Goal: Task Accomplishment & Management: Use online tool/utility

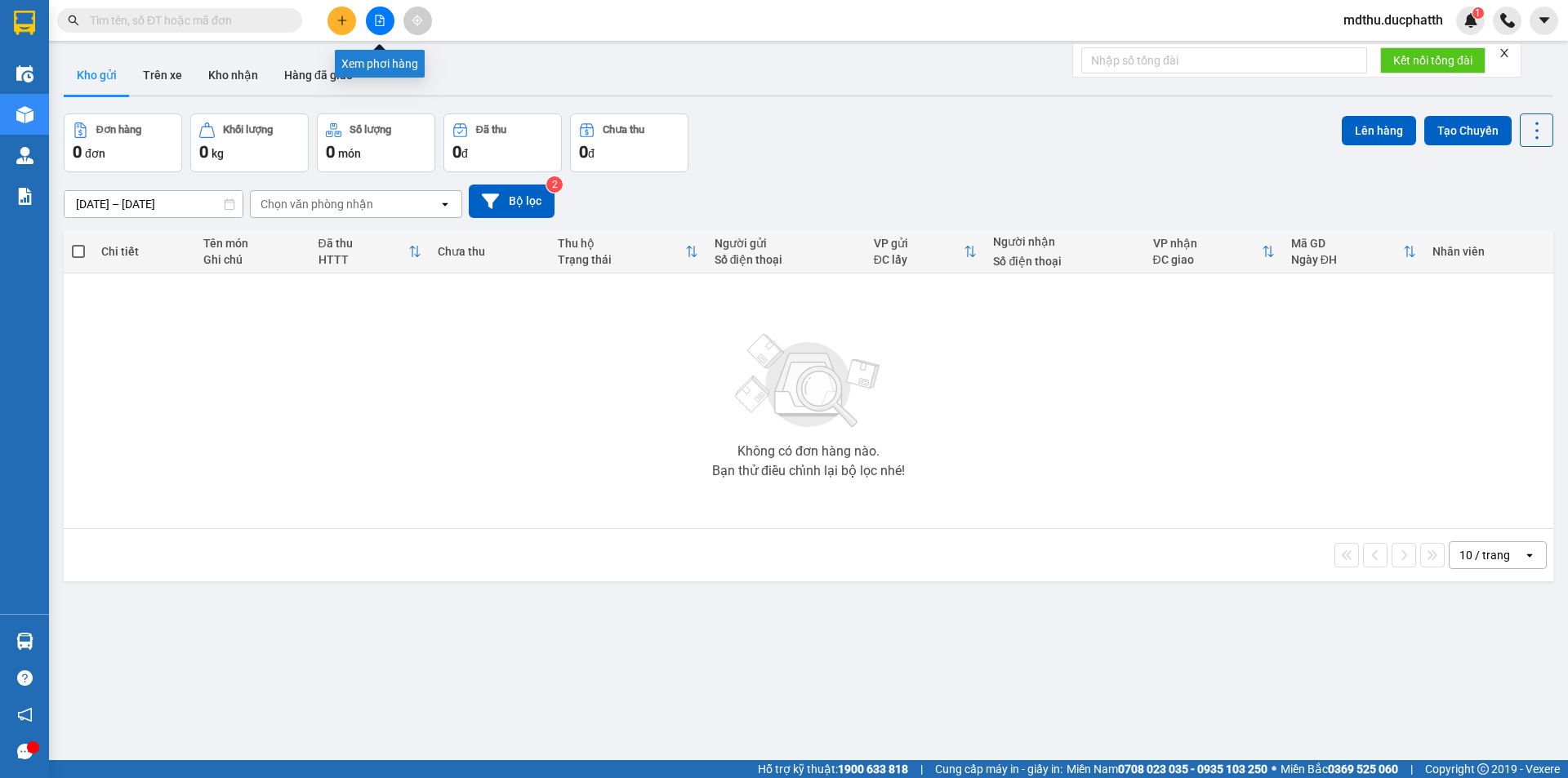
click at [380, 19] on icon "file-add" at bounding box center [380, 21] width 12 height 12
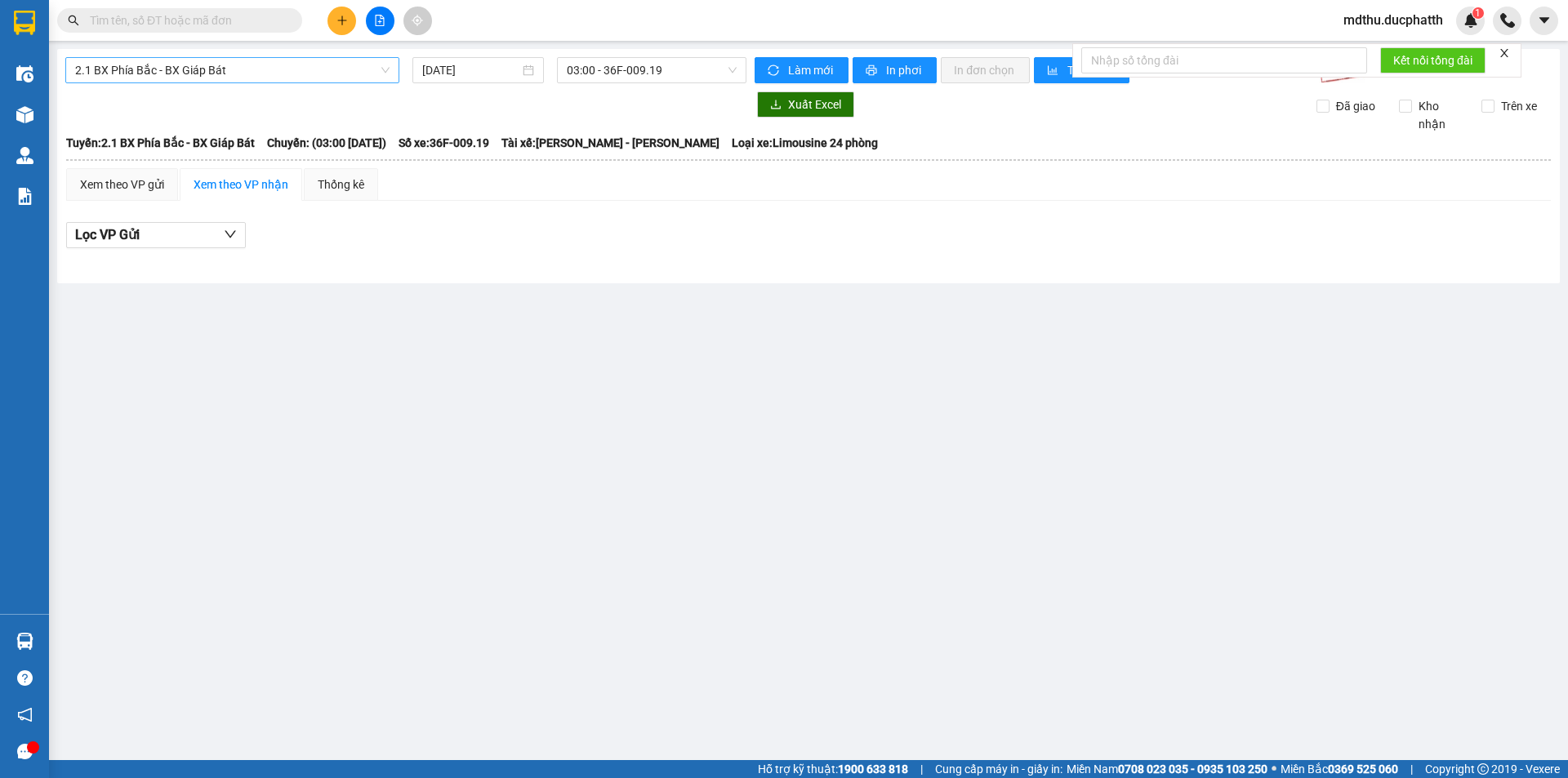
click at [351, 77] on span "2.1 BX Phía Bắc - BX Giáp Bát" at bounding box center [233, 69] width 315 height 24
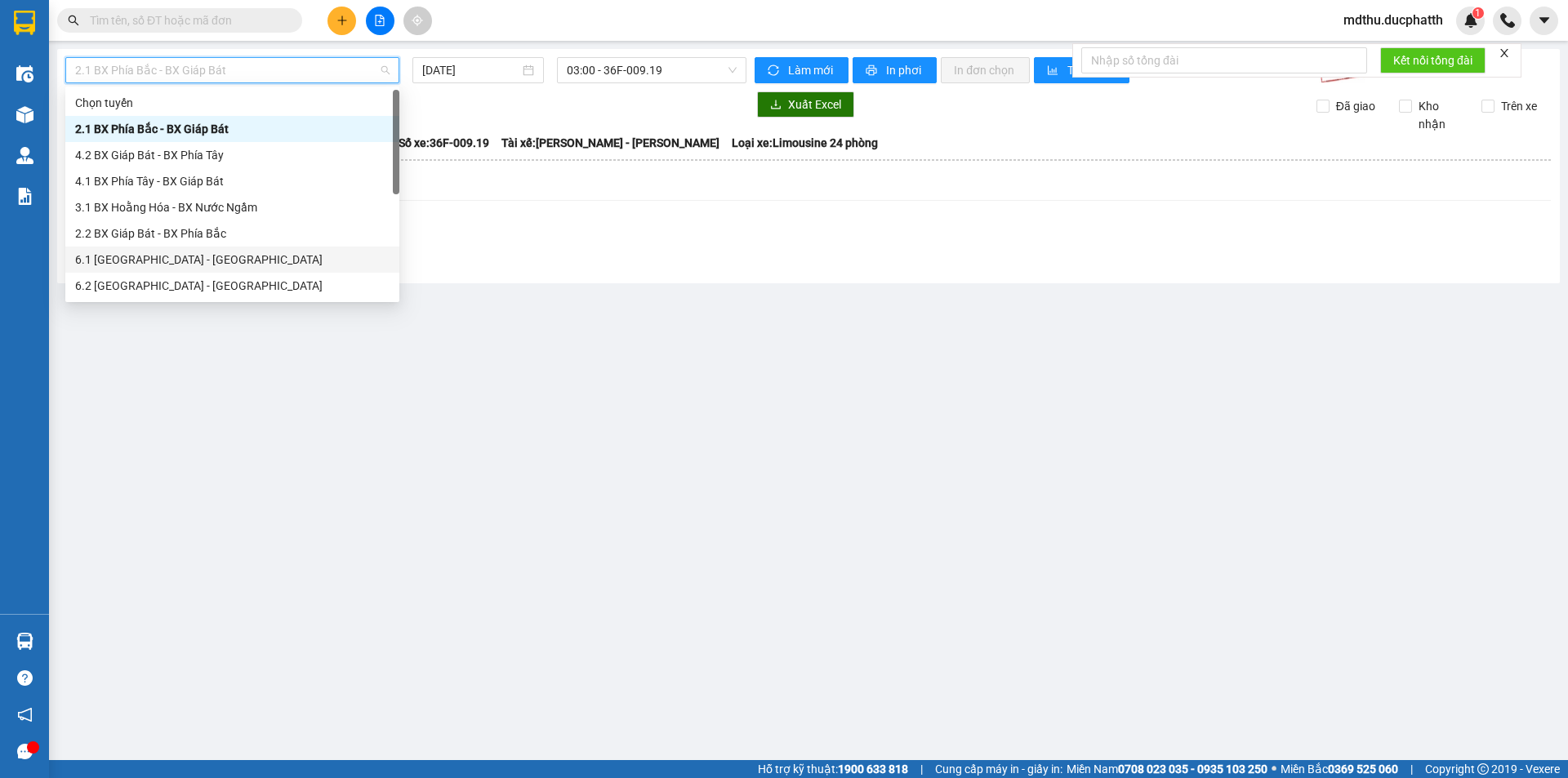
click at [219, 252] on div "6.1 [GEOGRAPHIC_DATA] - [GEOGRAPHIC_DATA]" at bounding box center [233, 259] width 315 height 18
type input "[DATE]"
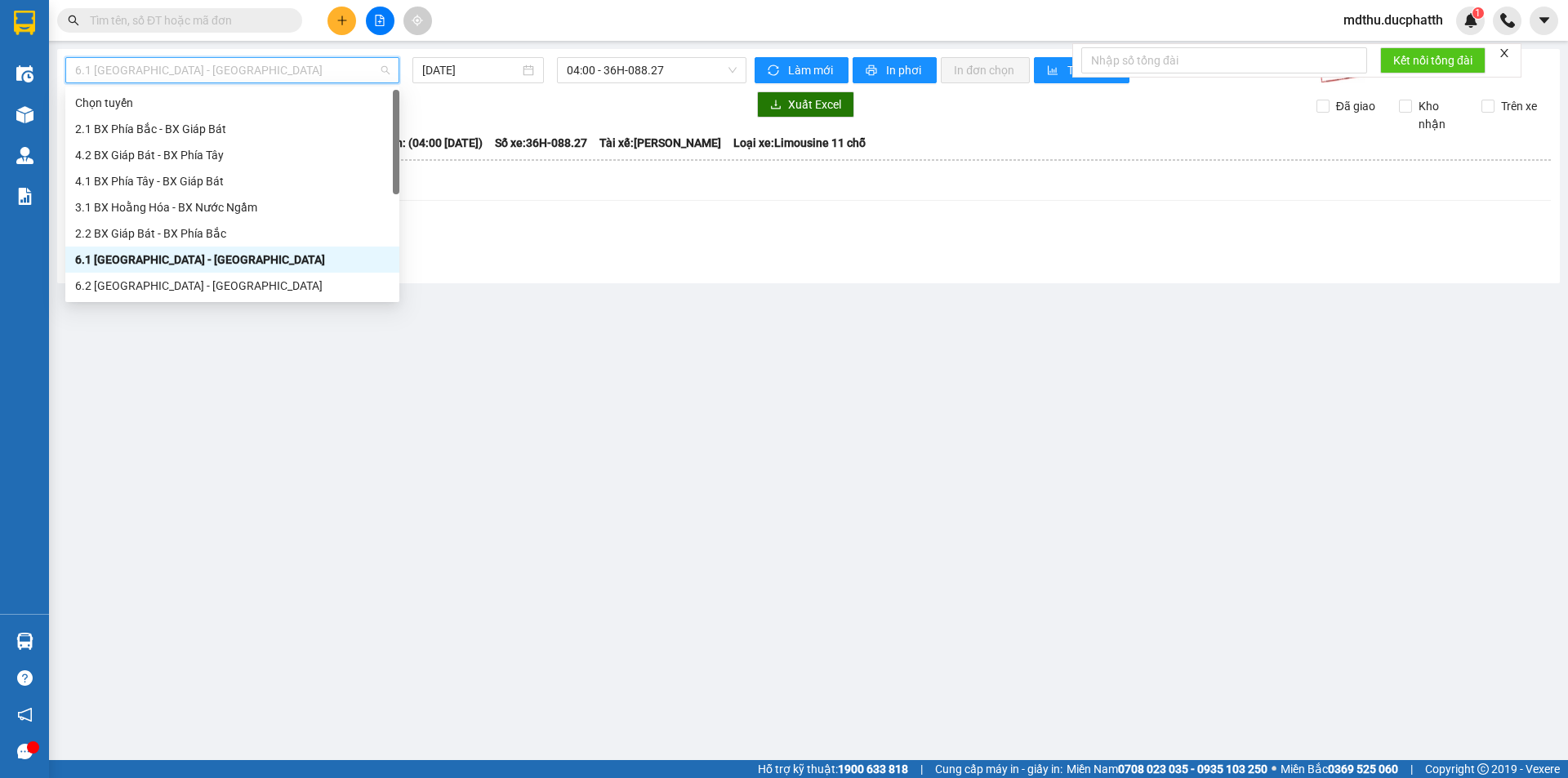
click at [246, 72] on span "6.1 [GEOGRAPHIC_DATA] - [GEOGRAPHIC_DATA]" at bounding box center [233, 69] width 315 height 24
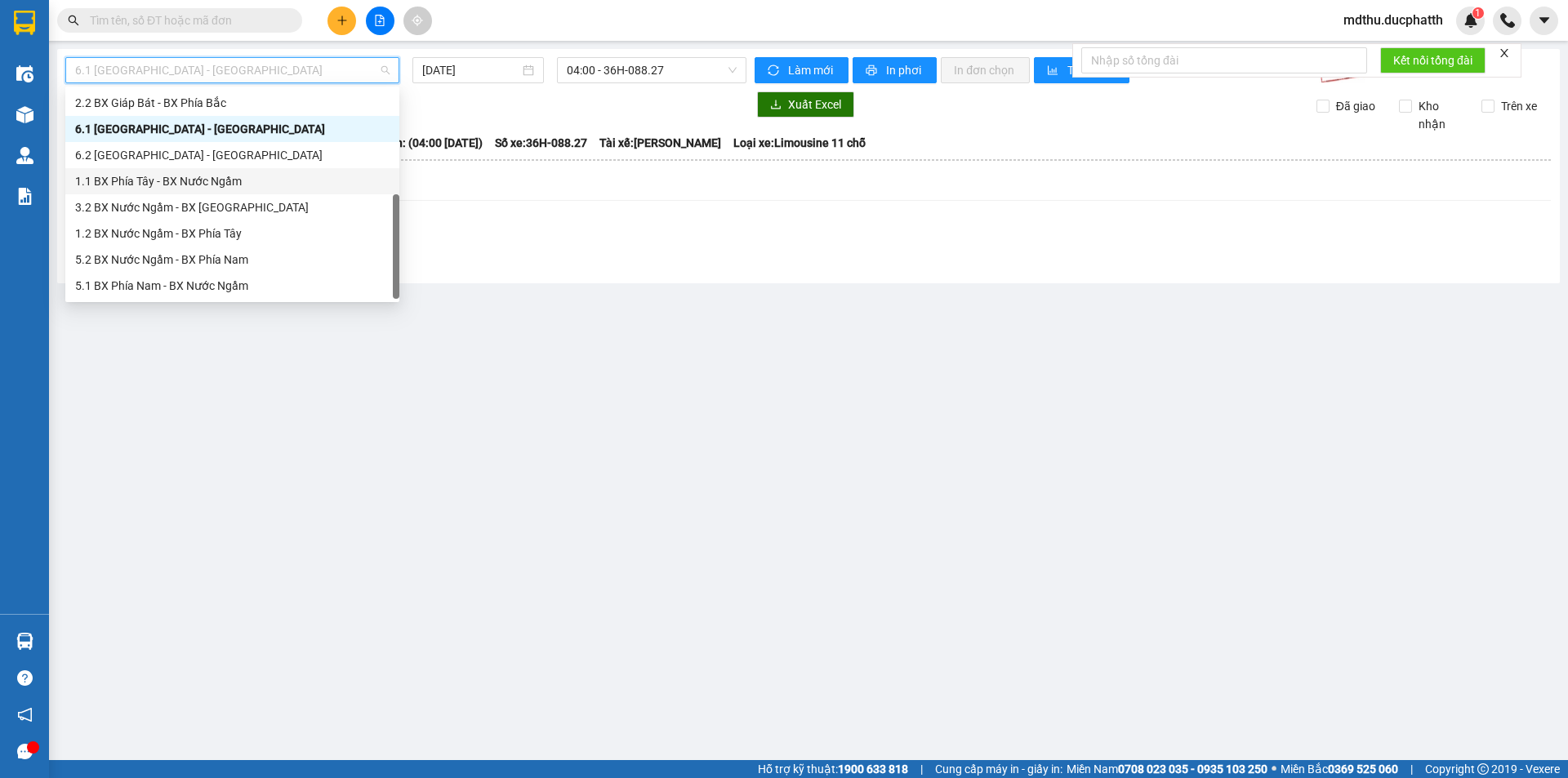
click at [216, 192] on div "1.1 BX Phía Tây - BX Nước Ngầm" at bounding box center [232, 181] width 334 height 26
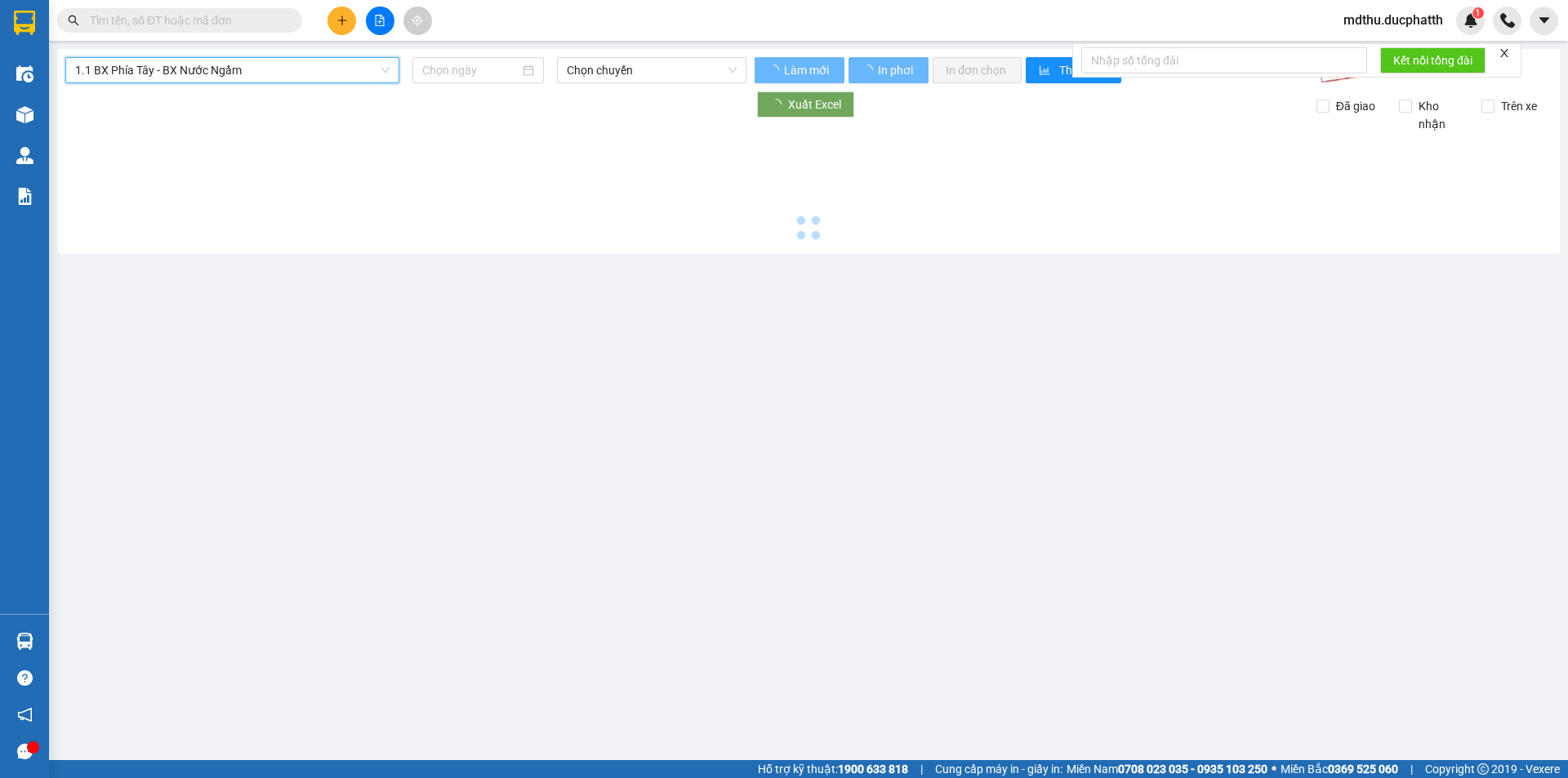
type input "[DATE]"
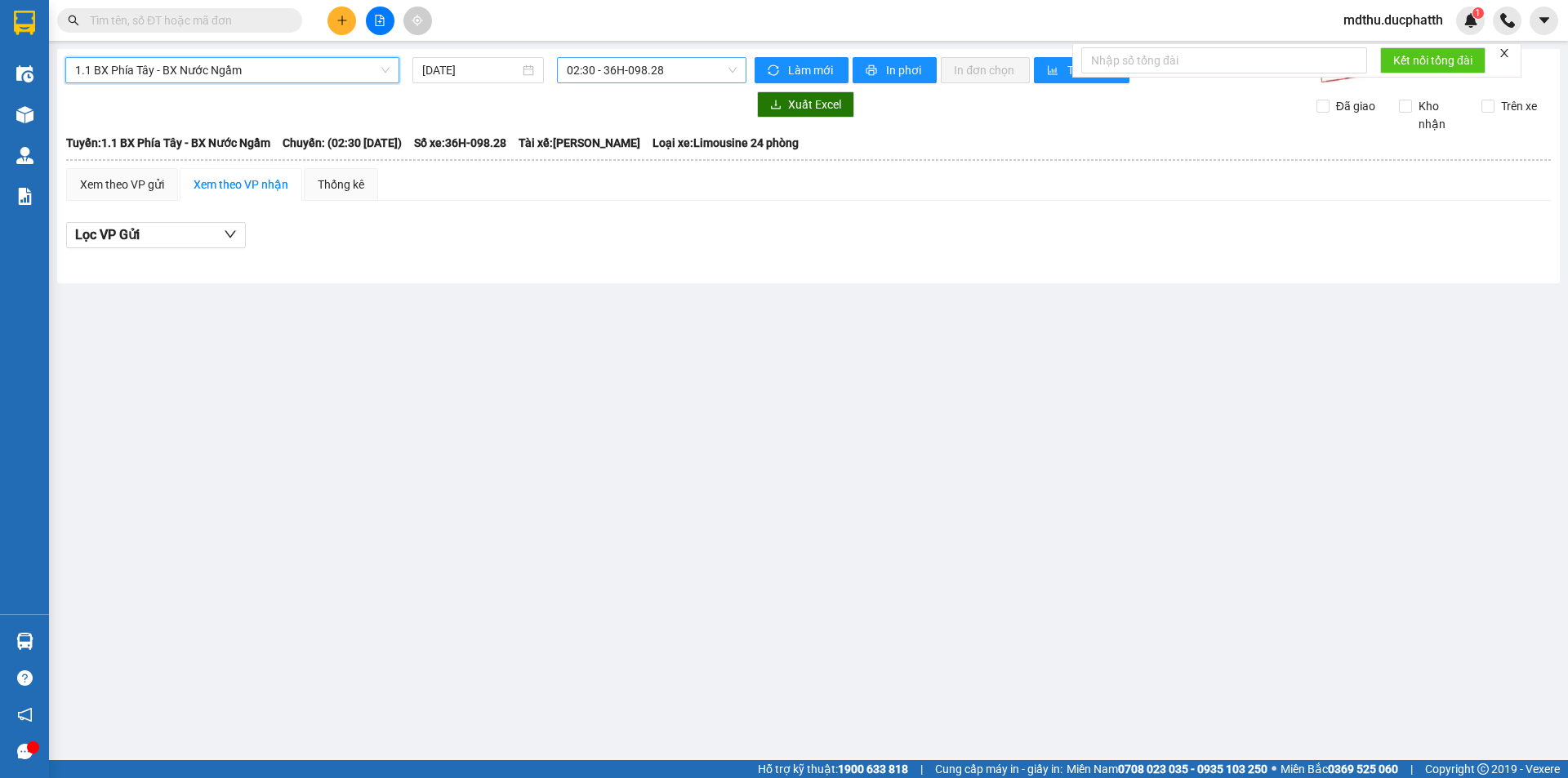
click at [597, 70] on span "02:30 - 36H-098.28" at bounding box center [651, 69] width 170 height 24
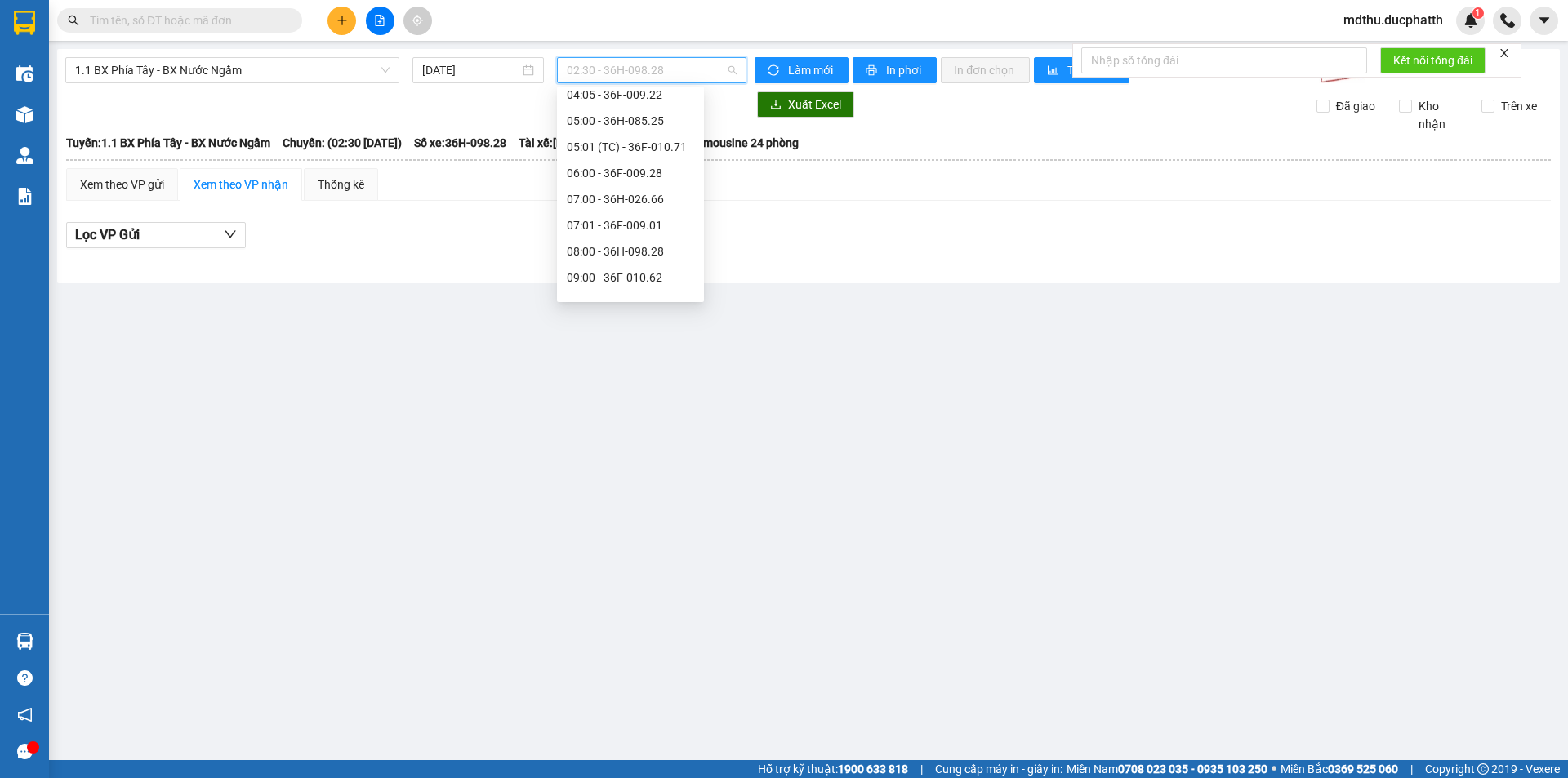
scroll to position [245, 0]
click at [607, 144] on div "07:00 - 36H-026.66" at bounding box center [630, 145] width 127 height 18
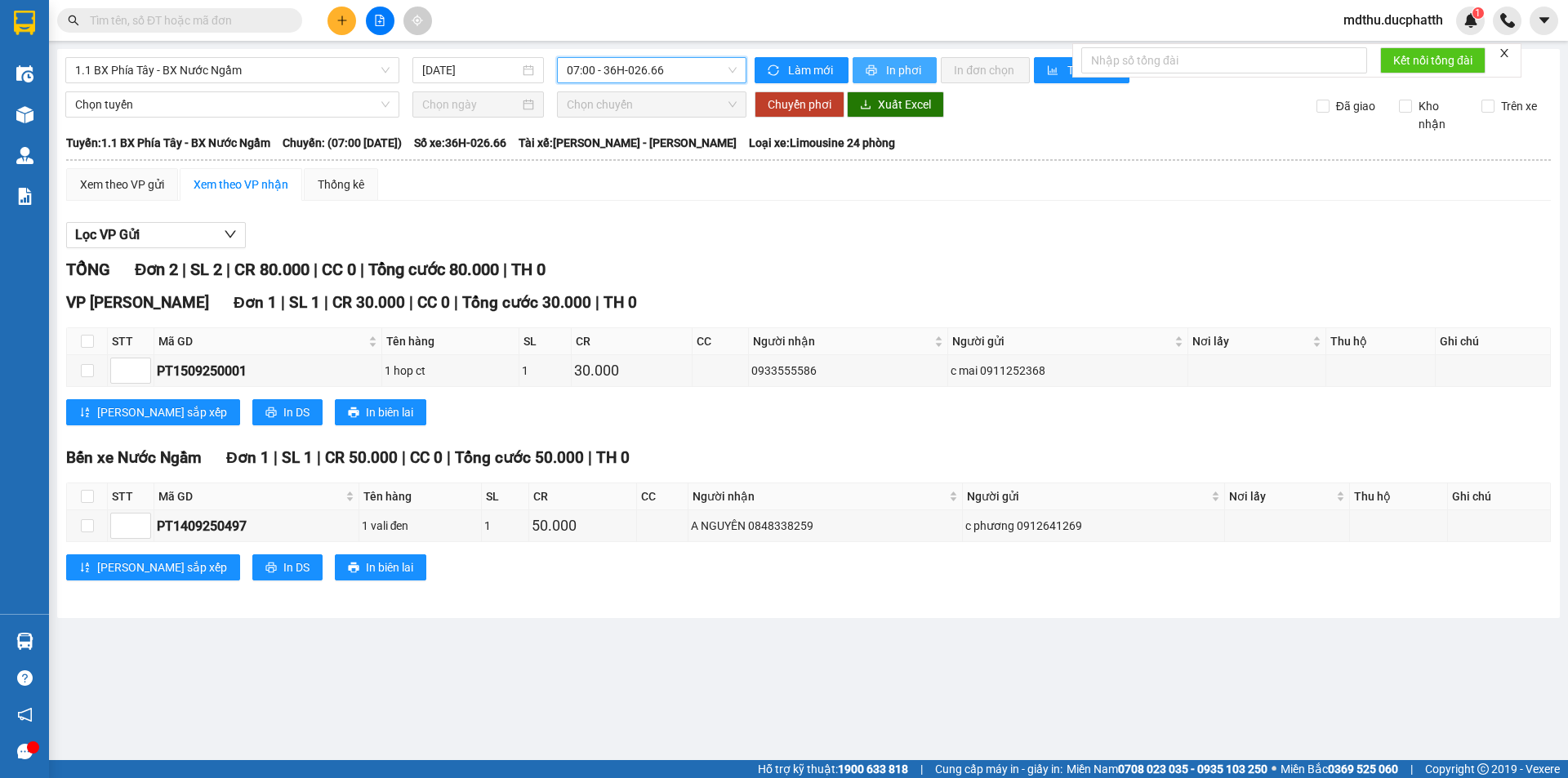
click at [874, 69] on icon "printer" at bounding box center [872, 70] width 11 height 11
